Goal: Information Seeking & Learning: Learn about a topic

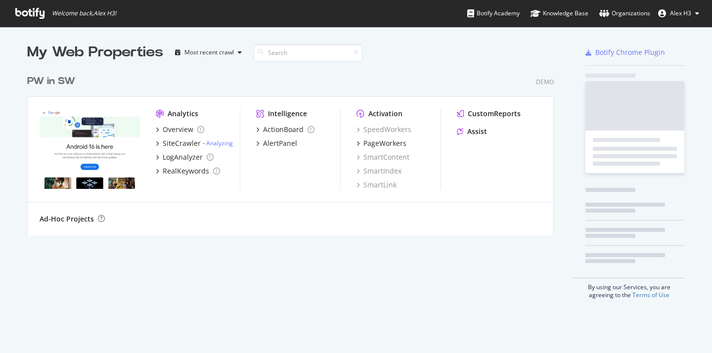
scroll to position [173, 535]
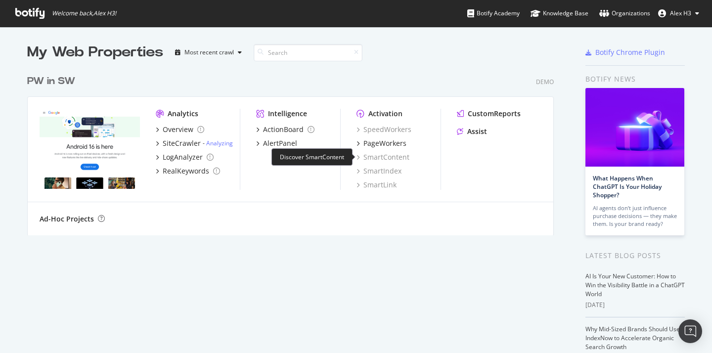
click at [407, 153] on div "SmartContent" at bounding box center [383, 157] width 53 height 10
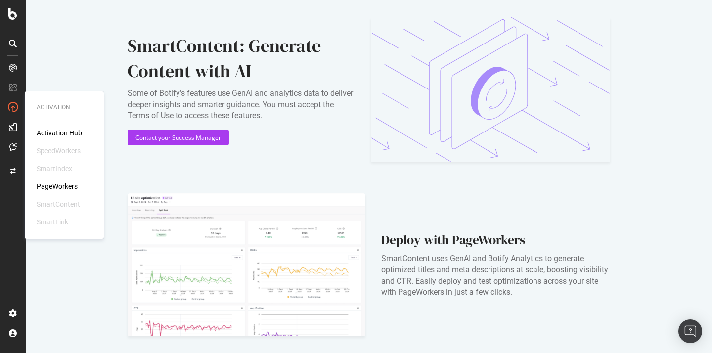
click at [56, 175] on div "Activation Hub SpeedWorkers SmartIndex PageWorkers SmartContent SmartLink" at bounding box center [64, 177] width 55 height 99
click at [55, 182] on div "PageWorkers" at bounding box center [57, 187] width 41 height 10
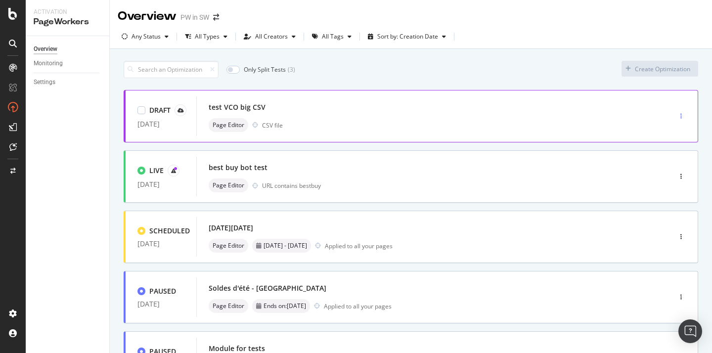
click at [685, 121] on div "button" at bounding box center [681, 116] width 9 height 15
click at [588, 114] on div "test VCO big CSV Page Editor CSV file" at bounding box center [419, 116] width 420 height 32
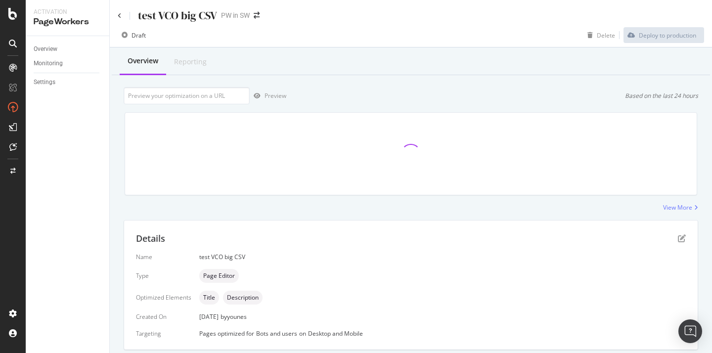
scroll to position [21, 0]
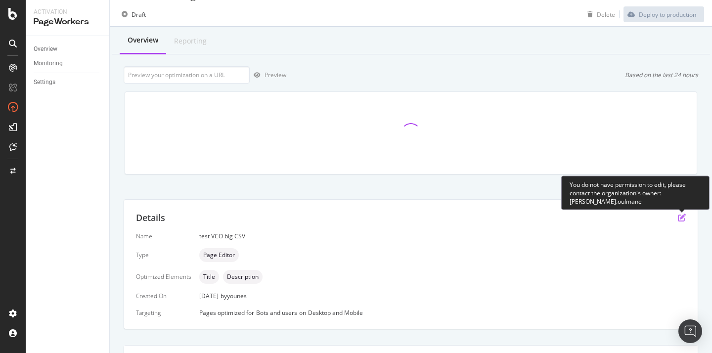
click at [682, 216] on icon "pen-to-square" at bounding box center [682, 218] width 8 height 8
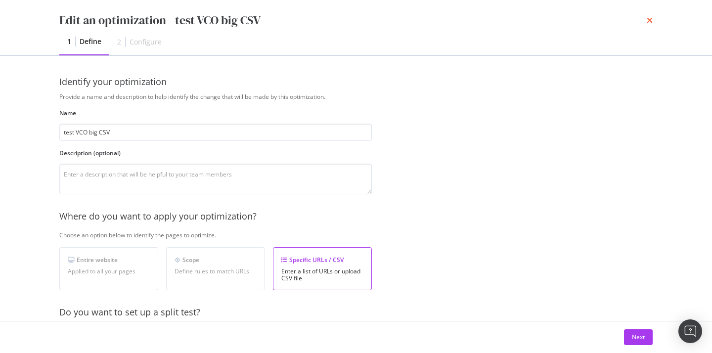
click at [649, 22] on icon "times" at bounding box center [650, 20] width 6 height 8
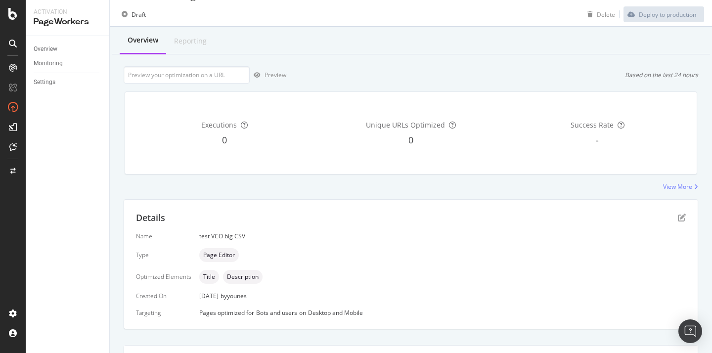
scroll to position [0, 0]
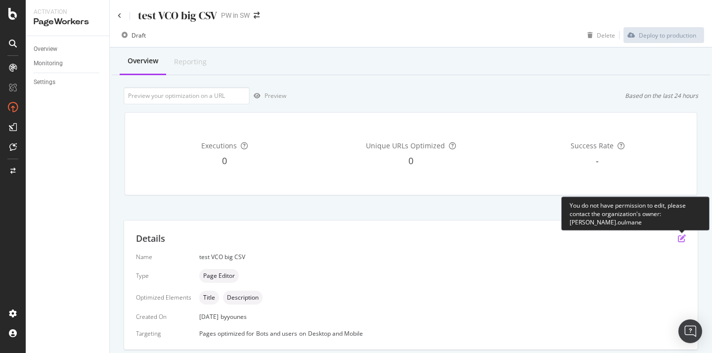
click at [681, 241] on icon "pen-to-square" at bounding box center [682, 238] width 8 height 8
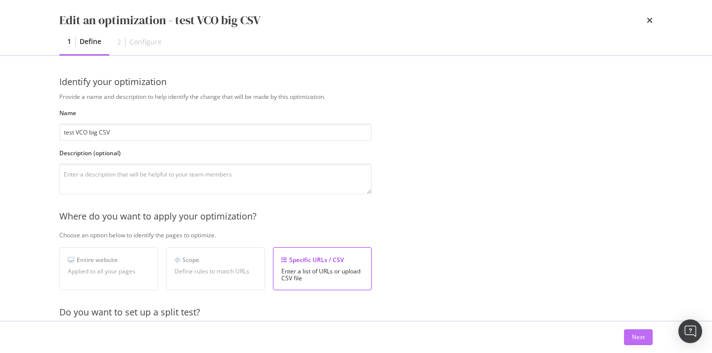
click at [645, 333] on button "Next" at bounding box center [638, 337] width 29 height 16
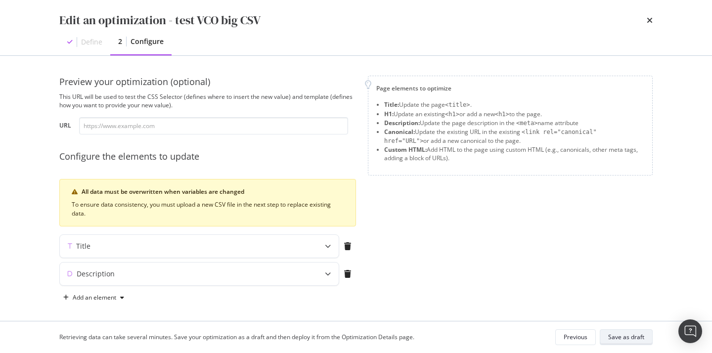
click at [646, 334] on button "Save as draft" at bounding box center [626, 337] width 53 height 16
click at [644, 21] on div "Edit an optimization - test VCO big CSV" at bounding box center [356, 20] width 594 height 17
click at [647, 21] on icon "times" at bounding box center [650, 20] width 6 height 8
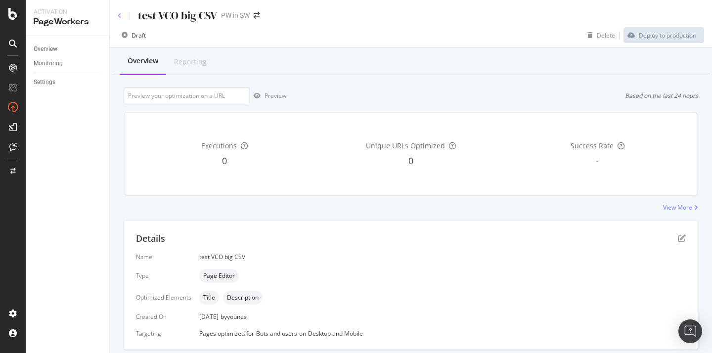
click at [120, 15] on icon at bounding box center [120, 16] width 4 height 6
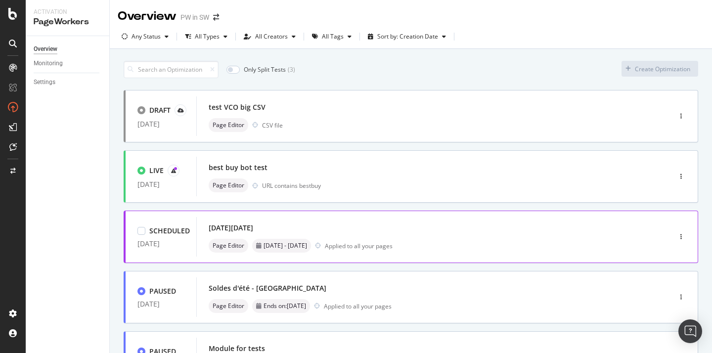
click at [521, 235] on div "[DATE][DATE] Page Editor [DATE] - [DATE] Applied to all your pages" at bounding box center [419, 237] width 420 height 32
